Goal: Task Accomplishment & Management: Manage account settings

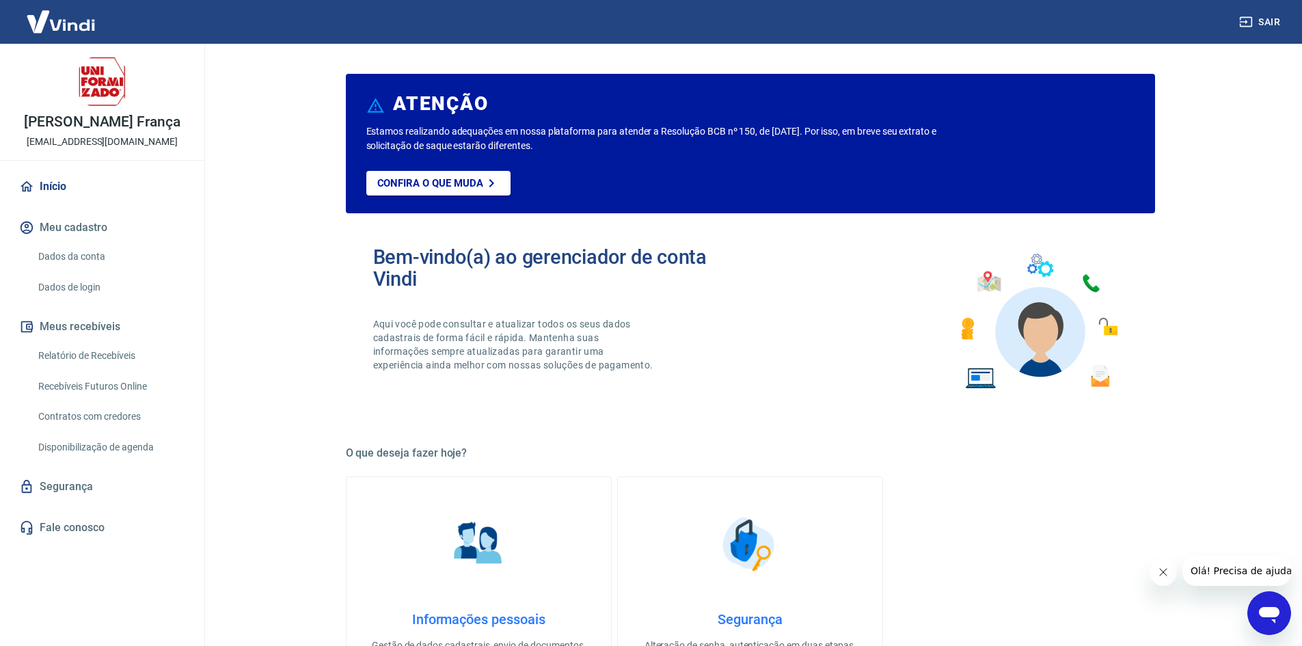
click at [102, 258] on link "Dados da conta" at bounding box center [110, 257] width 155 height 28
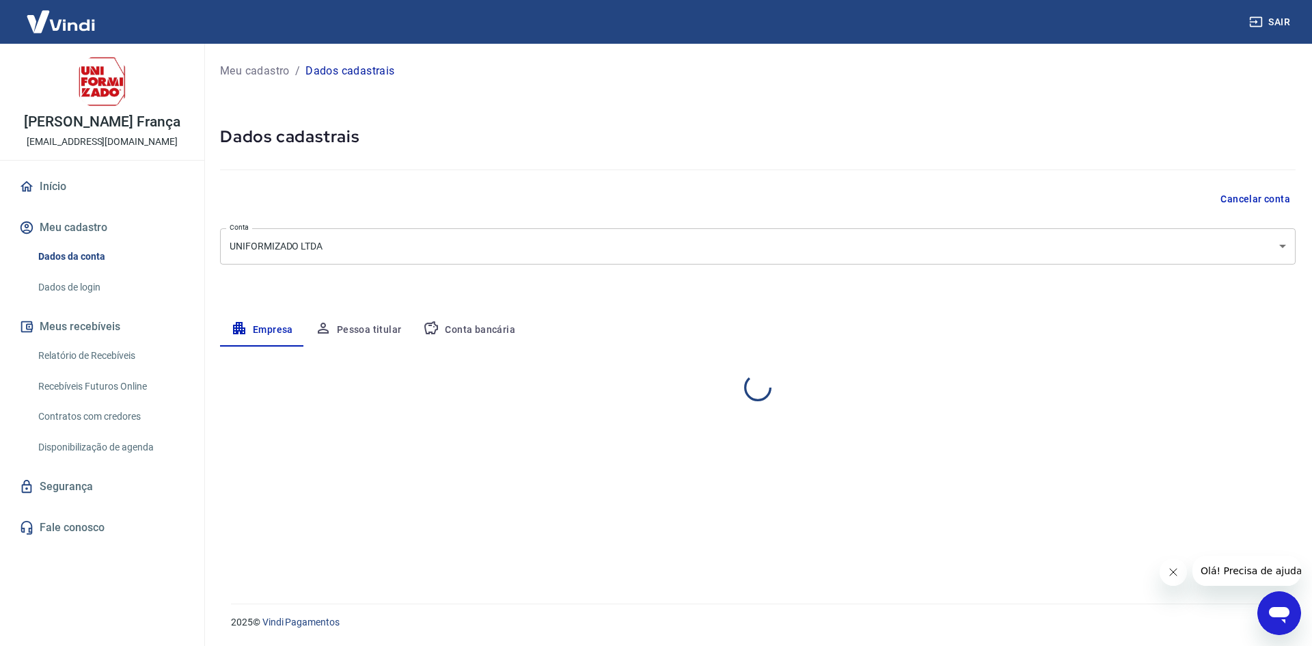
select select "PR"
select select "business"
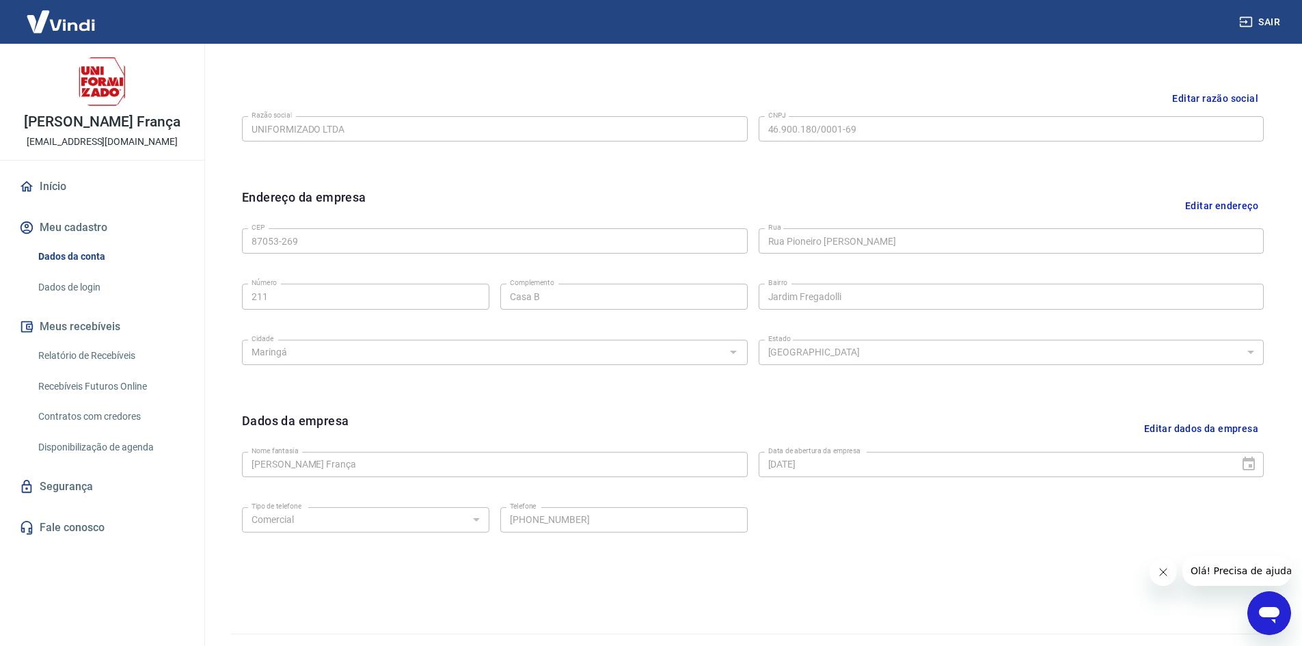
scroll to position [340, 0]
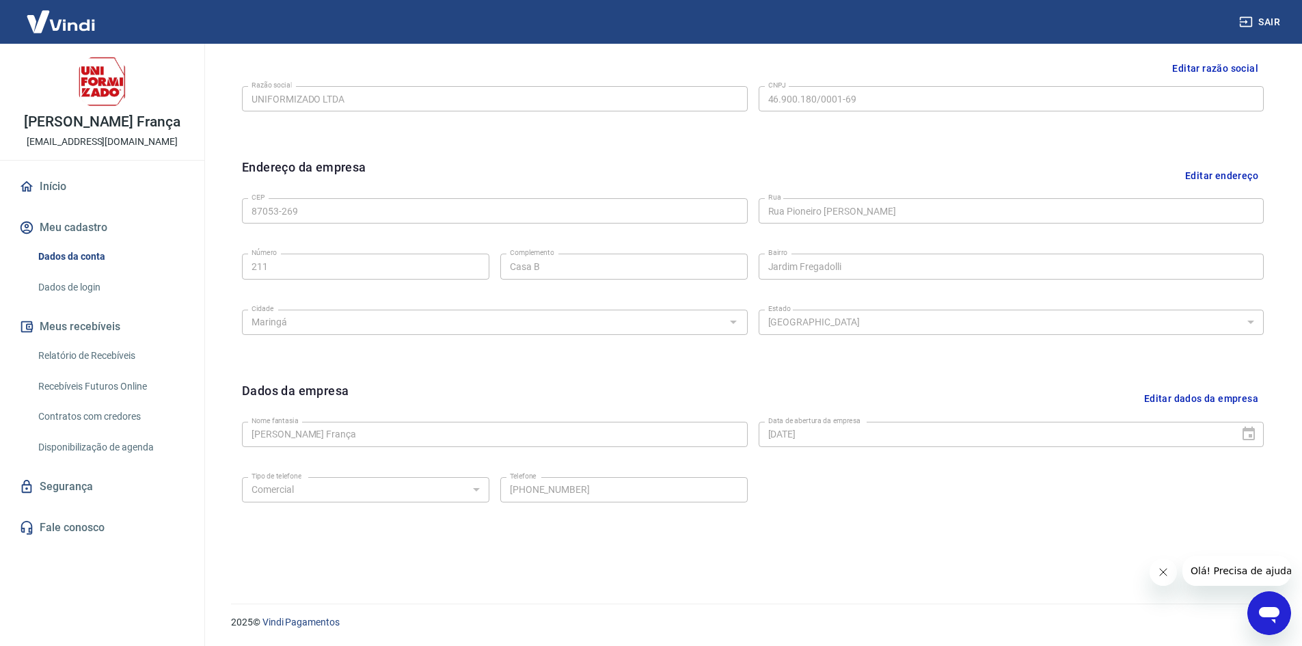
click at [62, 187] on link "Início" at bounding box center [102, 187] width 172 height 30
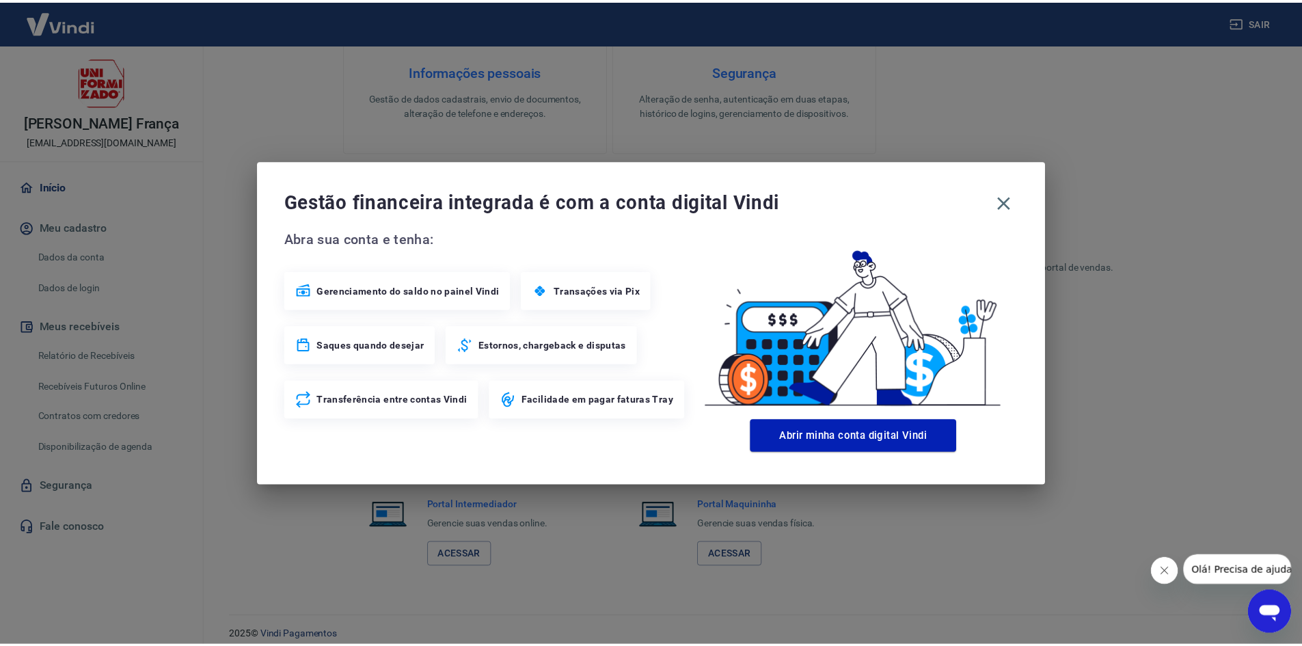
scroll to position [560, 0]
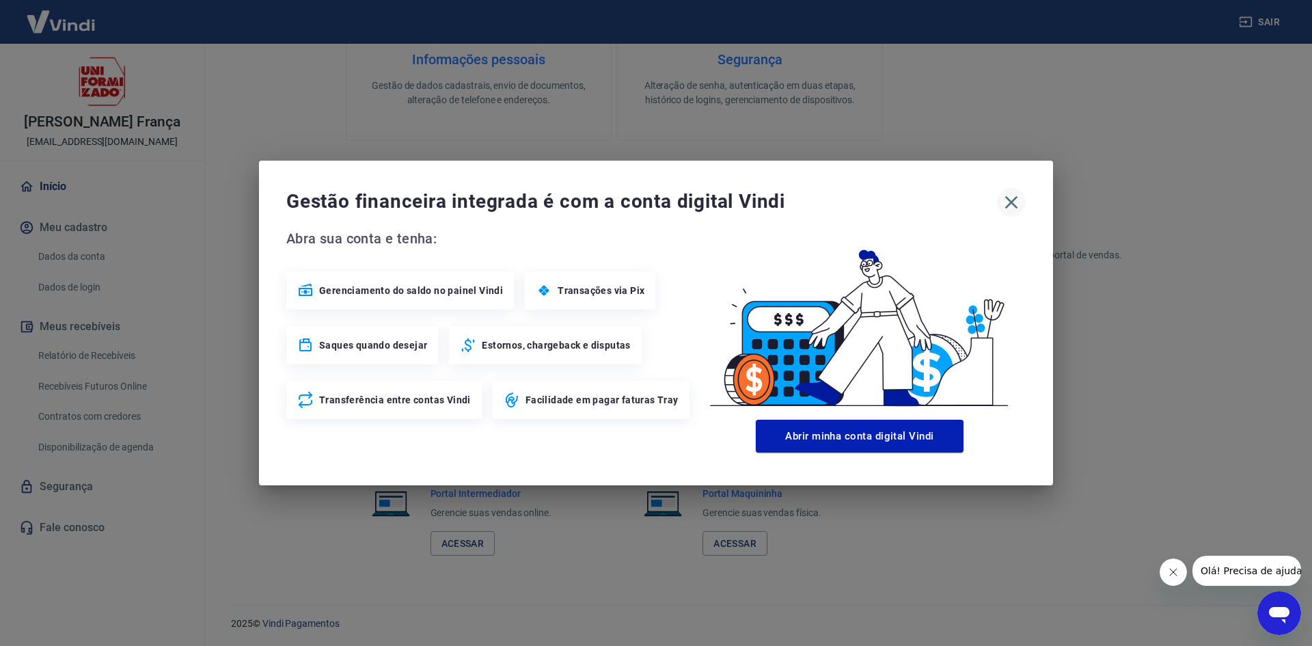
click at [1009, 198] on icon "button" at bounding box center [1012, 202] width 22 height 22
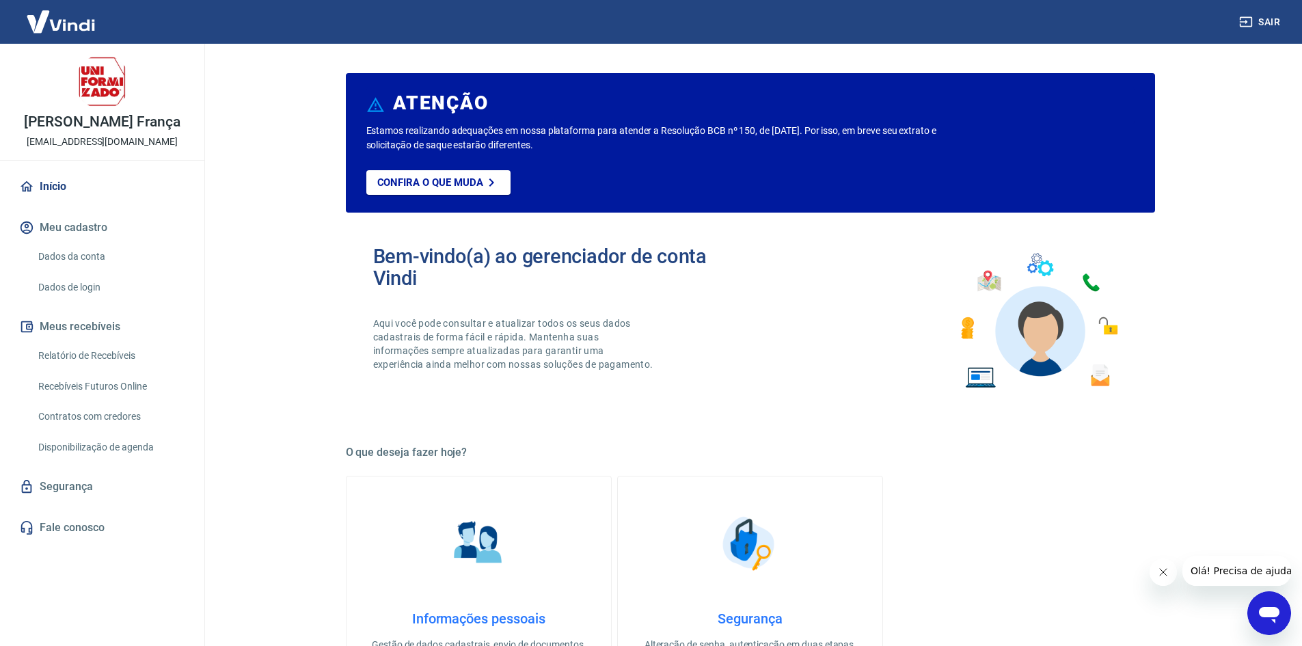
scroll to position [0, 0]
